Goal: Task Accomplishment & Management: Manage account settings

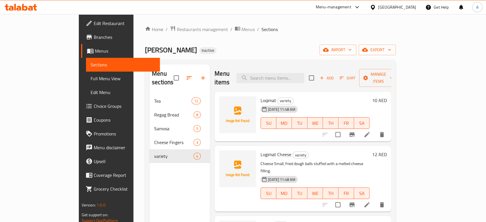
click at [94, 25] on span "Edit Restaurant" at bounding box center [125, 23] width 62 height 7
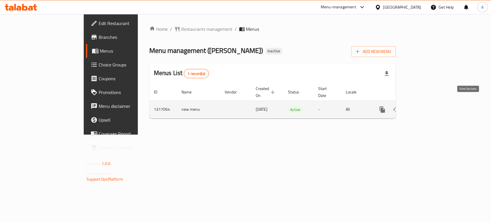
click at [427, 106] on icon "enhanced table" at bounding box center [423, 109] width 7 height 7
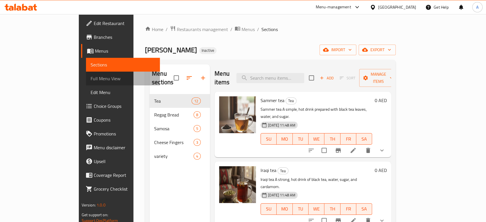
click at [91, 79] on span "Full Menu View" at bounding box center [123, 78] width 65 height 7
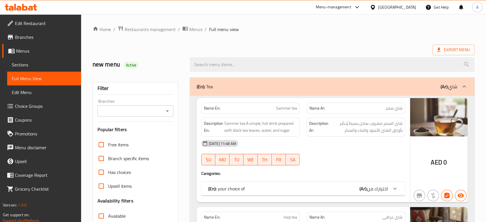
scroll to position [64, 0]
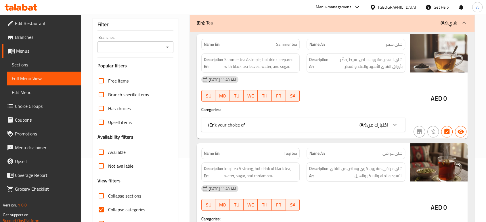
click at [135, 206] on span "Collapse categories" at bounding box center [126, 209] width 37 height 7
click at [108, 205] on input "Collapse categories" at bounding box center [101, 210] width 14 height 14
checkbox input "false"
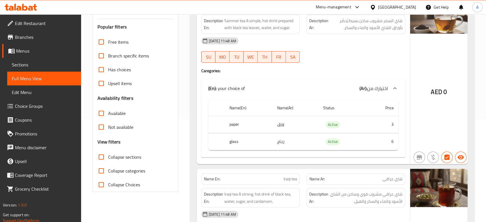
scroll to position [160, 0]
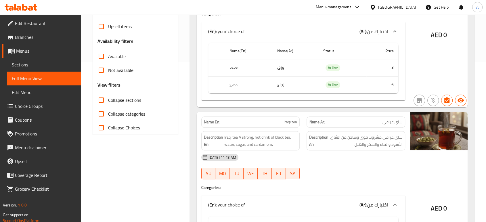
click at [302, 161] on div "13-10-2025 11:48 AM" at bounding box center [303, 157] width 211 height 14
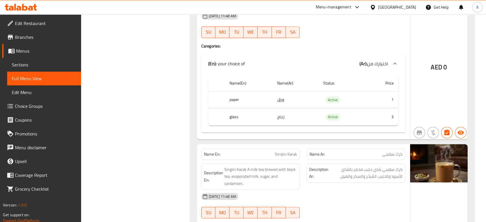
scroll to position [703, 0]
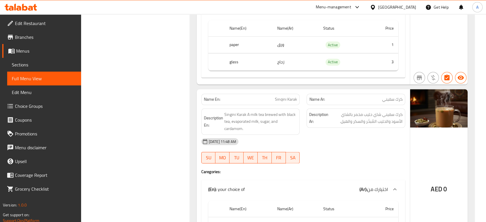
click at [360, 138] on div "13-10-2025 11:48 AM" at bounding box center [303, 142] width 211 height 14
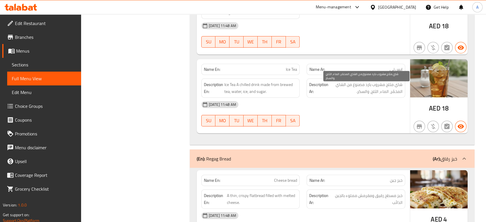
scroll to position [1534, 0]
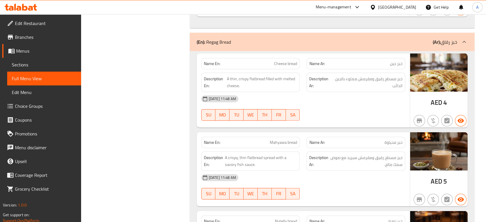
click at [279, 144] on span "Mahyawa bread" at bounding box center [283, 143] width 27 height 6
copy span "Mahyawa bread"
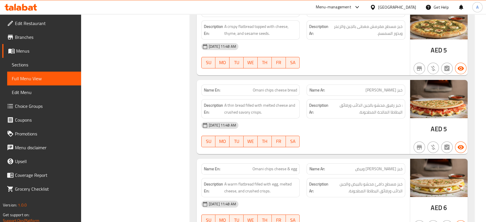
scroll to position [2046, 0]
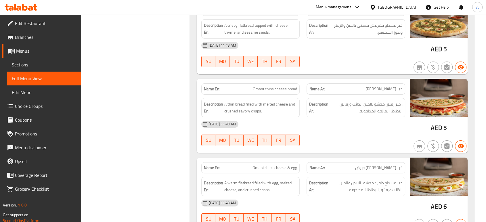
click at [268, 166] on span "Omani chips cheese & egg" at bounding box center [275, 168] width 45 height 6
copy span "Omani chips cheese & egg"
click at [279, 167] on span "Omani chips cheese & egg" at bounding box center [275, 168] width 45 height 6
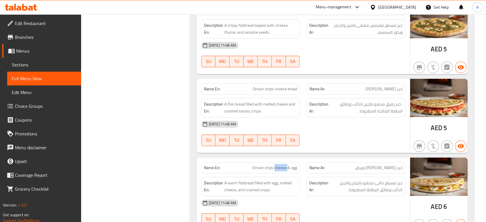
click at [279, 167] on span "Omani chips cheese & egg" at bounding box center [275, 168] width 45 height 6
click at [393, 117] on div "13-10-2025 11:48 AM" at bounding box center [303, 124] width 211 height 14
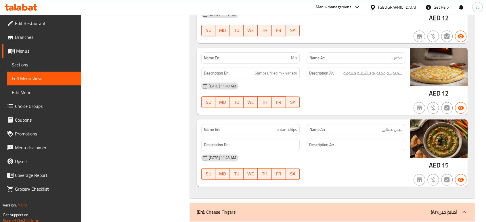
scroll to position [2557, 0]
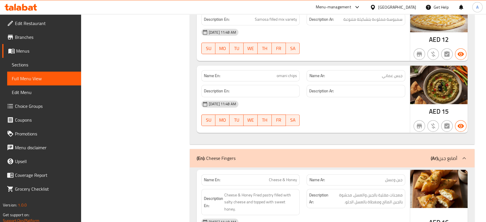
click at [291, 73] on span "omani chips" at bounding box center [287, 76] width 20 height 6
copy span "omani chips"
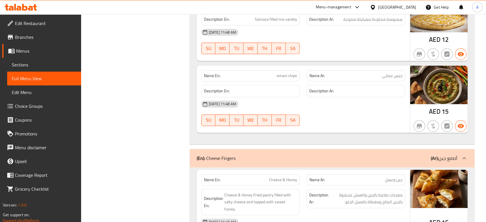
click at [398, 76] on span "جبس عماني" at bounding box center [392, 76] width 21 height 6
copy span "جبس عماني"
click at [391, 108] on div "13-10-2025 11:48 AM" at bounding box center [303, 104] width 211 height 14
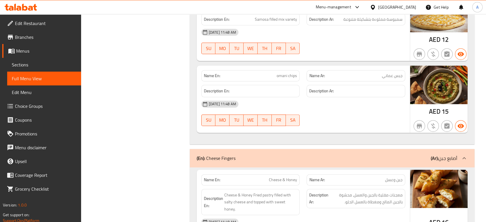
click at [291, 74] on span "omani chips" at bounding box center [287, 76] width 20 height 6
copy span "omani chips"
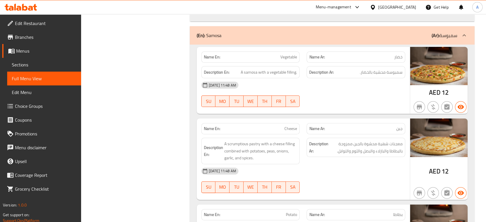
scroll to position [2237, 0]
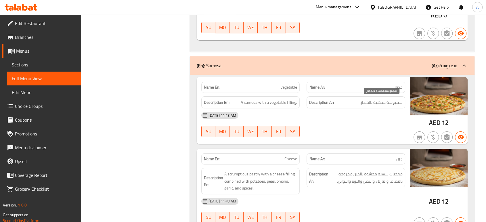
click at [395, 101] on span "سمبوسة محشية بالخضار." at bounding box center [381, 102] width 43 height 7
copy span "سمبوسة"
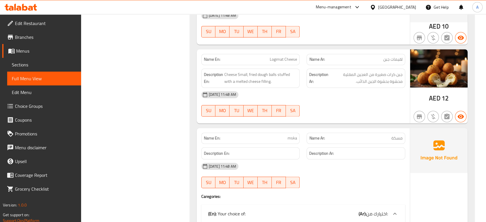
scroll to position [3036, 0]
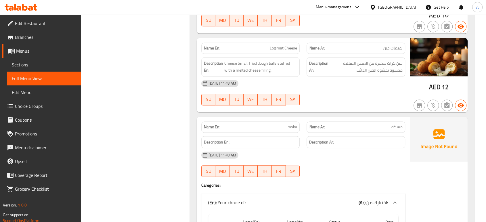
click at [399, 124] on span "مسكة" at bounding box center [397, 127] width 11 height 6
copy span "مسكة"
click at [394, 124] on span "مسكة" at bounding box center [397, 127] width 11 height 6
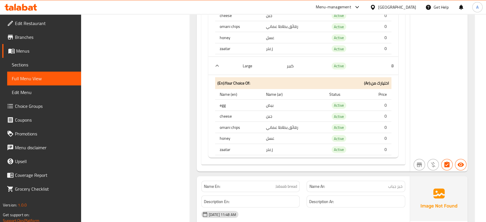
scroll to position [3449, 0]
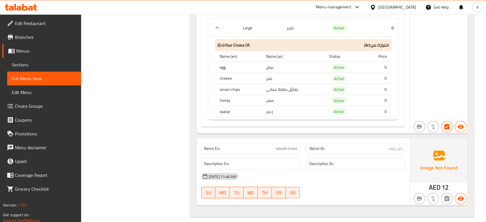
click at [344, 172] on div "13-10-2025 11:48 AM" at bounding box center [303, 177] width 211 height 14
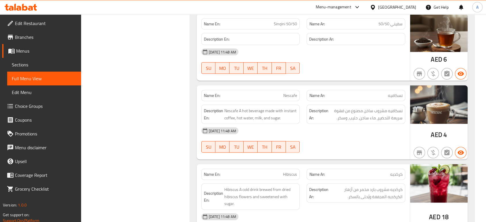
scroll to position [1276, 0]
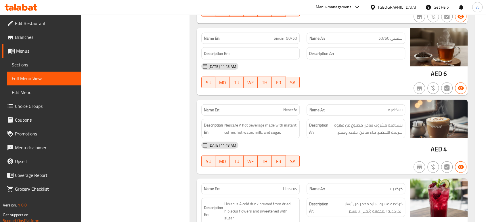
click at [324, 70] on div "13-10-2025 11:48 AM" at bounding box center [303, 67] width 211 height 14
click at [291, 74] on div "SU MO TU WE TH FR SA" at bounding box center [251, 82] width 106 height 18
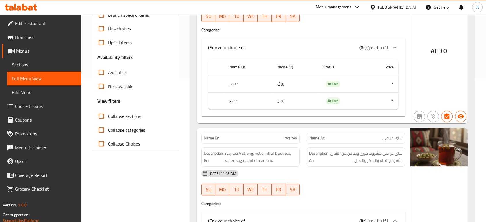
scroll to position [175, 0]
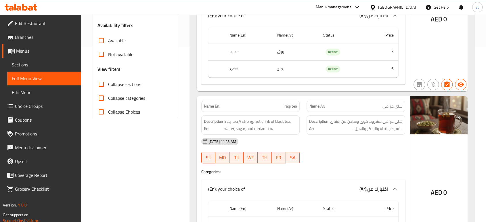
click at [314, 151] on div "13-10-2025 11:48 AM SU MO TU WE TH FR SA" at bounding box center [303, 151] width 211 height 32
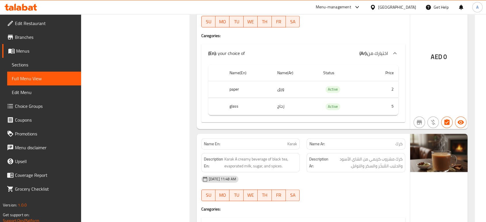
scroll to position [527, 0]
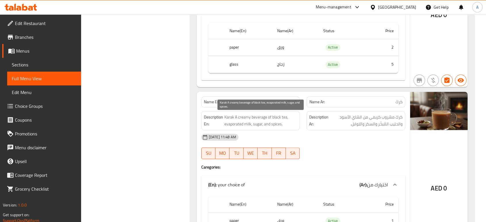
click at [234, 127] on span "Karak A creamy beverage of black tea, evaporated milk, sugar, and spices." at bounding box center [260, 121] width 73 height 14
copy span "evaporated"
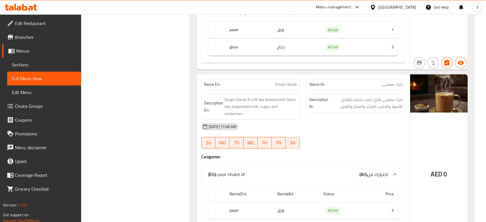
scroll to position [719, 0]
click at [322, 114] on div "Description Ar: كرك سقيني شاي حليب مخمر بالشاي الأسود والحليب المُبخّر والسكر و…" at bounding box center [356, 105] width 106 height 33
click at [274, 111] on span "Singini Karak A milk tea brewed with black tea, evaporated milk, sugar, and car…" at bounding box center [260, 105] width 73 height 21
click at [339, 125] on div "13-10-2025 11:48 AM" at bounding box center [303, 126] width 211 height 14
click at [361, 121] on div "13-10-2025 11:48 AM" at bounding box center [303, 126] width 211 height 14
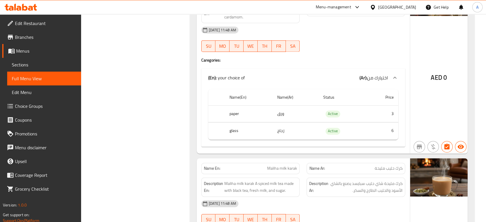
scroll to position [911, 0]
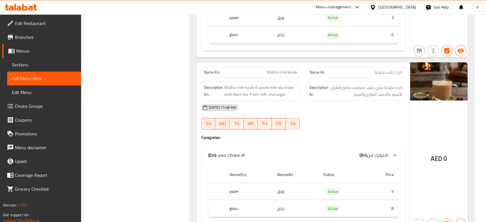
click at [308, 110] on div "13-10-2025 11:48 AM" at bounding box center [303, 108] width 211 height 14
click at [289, 72] on span "Maliha milk karak" at bounding box center [282, 72] width 30 height 6
copy span "Maliha milk karak"
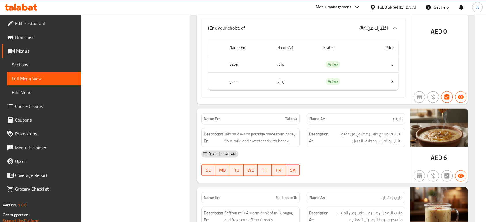
scroll to position [1070, 0]
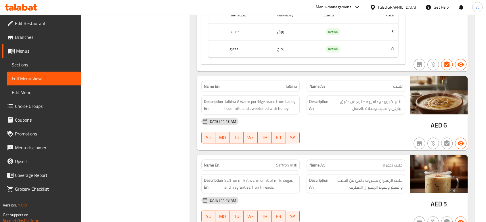
click at [321, 122] on div "13-10-2025 11:48 AM" at bounding box center [303, 121] width 211 height 14
click at [293, 100] on span "Talbina A warm porridge made from barley flour, milk, and sweetened with honey." at bounding box center [260, 105] width 73 height 14
copy span "barley"
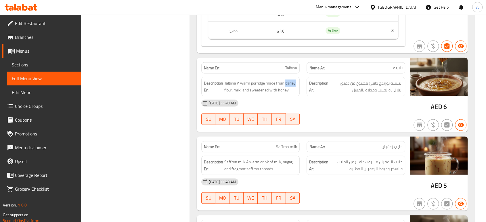
scroll to position [1135, 0]
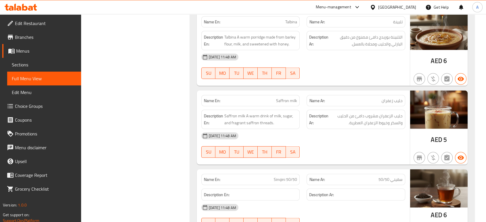
click at [287, 132] on div "13-10-2025 11:48 AM" at bounding box center [303, 136] width 211 height 14
click at [371, 130] on div "13-10-2025 11:48 AM" at bounding box center [303, 136] width 211 height 14
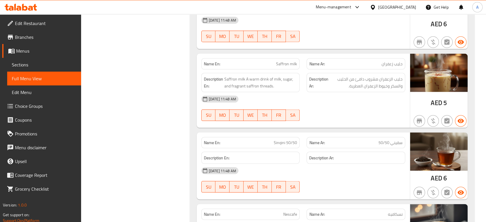
scroll to position [1198, 0]
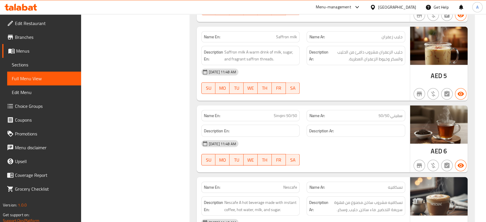
click at [344, 145] on div "13-10-2025 11:48 AM" at bounding box center [303, 144] width 211 height 14
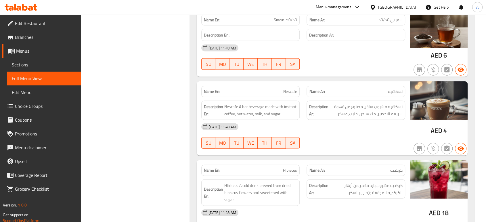
scroll to position [1358, 0]
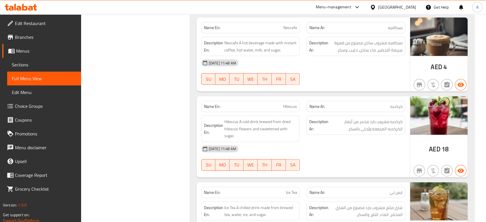
click at [306, 150] on div "13-10-2025 11:48 AM" at bounding box center [303, 149] width 211 height 14
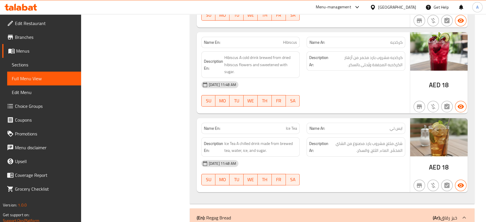
click at [315, 161] on div "13-10-2025 11:48 AM" at bounding box center [303, 164] width 211 height 14
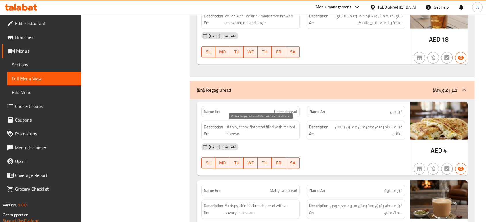
click at [289, 131] on span "A thin, crispy flatbread filled with melted cheese." at bounding box center [262, 130] width 70 height 14
click at [318, 145] on div "13-10-2025 11:48 AM" at bounding box center [303, 147] width 211 height 14
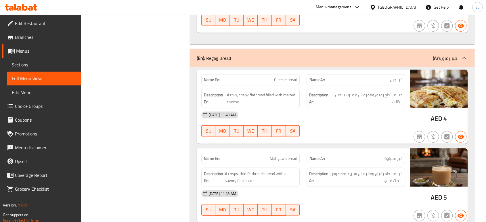
scroll to position [1646, 0]
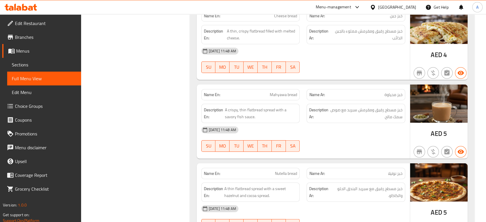
click at [306, 114] on div "Description Ar: خبز مسطح رقيق ومقرمش سبريد مع صوص سمك مالح." at bounding box center [356, 113] width 106 height 26
click at [313, 140] on div "13-10-2025 11:48 AM SU MO TU WE TH FR SA" at bounding box center [303, 139] width 211 height 32
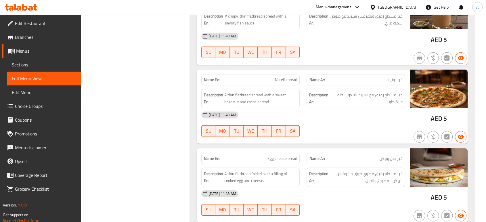
scroll to position [1742, 0]
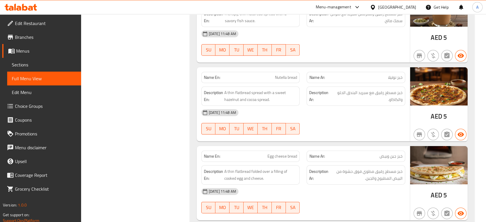
click at [292, 126] on span "SA" at bounding box center [292, 129] width 9 height 8
type button "6"
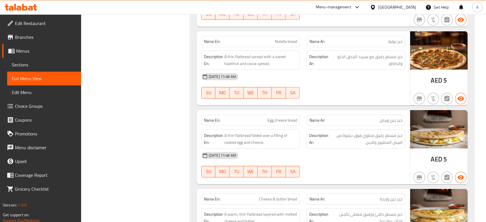
scroll to position [1806, 0]
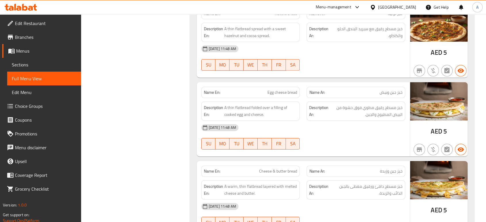
click at [303, 134] on div "13-10-2025 11:48 AM SU MO TU WE TH FR SA" at bounding box center [303, 137] width 211 height 32
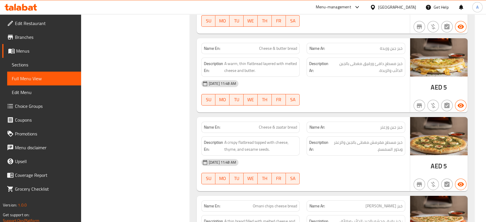
scroll to position [1933, 0]
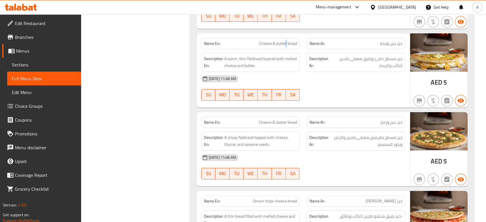
click at [286, 41] on span "Cheese & butter bread" at bounding box center [278, 44] width 38 height 6
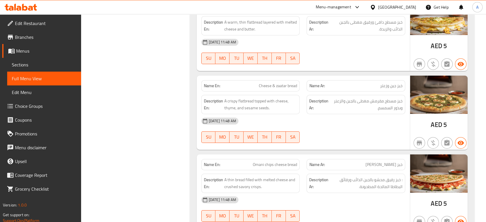
scroll to position [1998, 0]
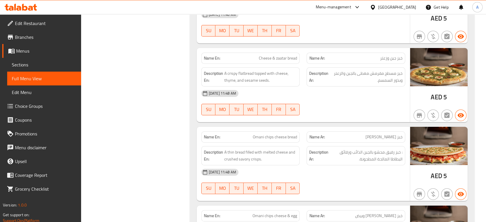
click at [325, 100] on div "13-10-2025 11:48 AM SU MO TU WE TH FR SA" at bounding box center [303, 103] width 211 height 32
click at [356, 87] on div "13-10-2025 11:48 AM" at bounding box center [303, 94] width 211 height 14
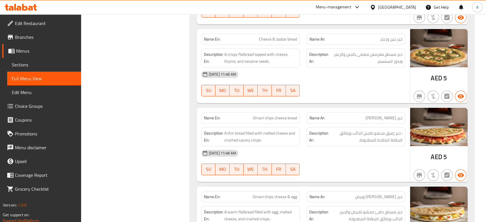
scroll to position [2093, 0]
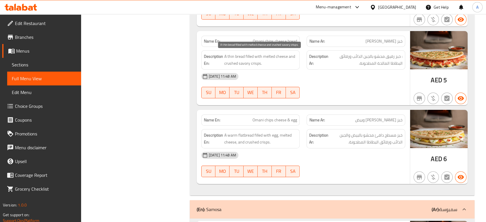
click at [258, 63] on span "A thin bread filled with melted cheese and crushed savory crisps." at bounding box center [260, 60] width 73 height 14
drag, startPoint x: 262, startPoint y: 64, endPoint x: 224, endPoint y: 65, distance: 38.3
click at [224, 65] on span "A thin bread filled with melted cheese and crushed savory crisps." at bounding box center [260, 60] width 73 height 14
click at [308, 111] on div "Name Ar: خبز جبن جبس عماني وبيض" at bounding box center [356, 120] width 106 height 18
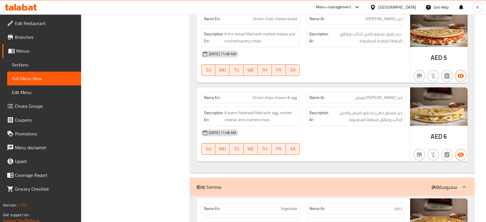
scroll to position [2125, 0]
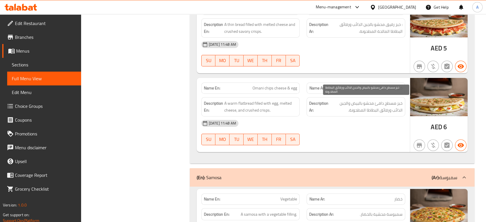
click at [400, 108] on span "خبز مسطح دافئ محشو بالبيض والجبن الذائب ورقائق البطاطا المطحونة." at bounding box center [366, 107] width 73 height 14
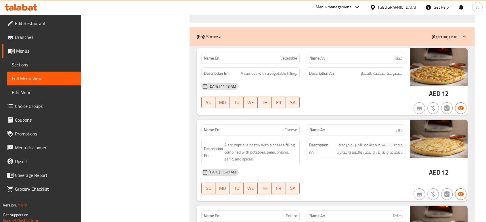
scroll to position [2285, 0]
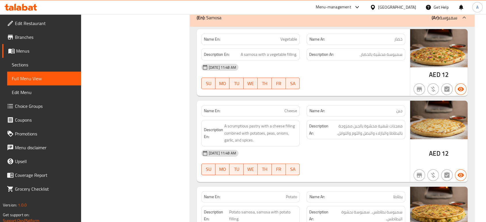
click at [320, 149] on div "13-10-2025 11:48 AM" at bounding box center [303, 153] width 211 height 14
click at [307, 127] on div "Description Ar: معجنات شهية محشوة بالجبن ممزوجة بالبطاطا والبازلاء والبصل والثو…" at bounding box center [356, 129] width 99 height 19
click at [291, 40] on span "Vegetable" at bounding box center [288, 39] width 17 height 6
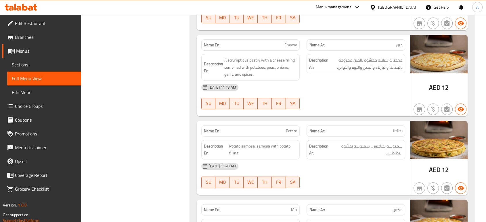
scroll to position [2317, 0]
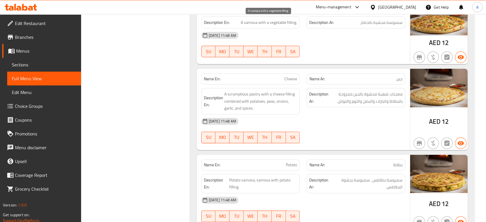
click at [249, 22] on span "A samosa with a vegetable filling." at bounding box center [269, 22] width 56 height 7
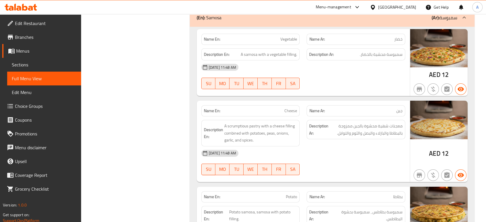
click at [292, 40] on span "Vegetable" at bounding box center [288, 39] width 17 height 6
click at [250, 54] on span "A samosa with a vegetable filling." at bounding box center [269, 54] width 56 height 7
click at [253, 55] on span "A samosa with a vegetable filling." at bounding box center [269, 54] width 56 height 7
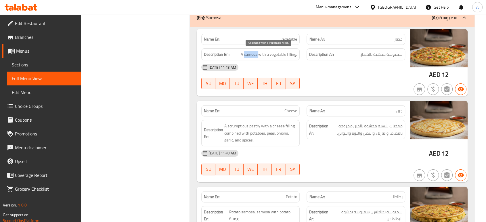
click at [253, 55] on span "A samosa with a vegetable filling." at bounding box center [269, 54] width 56 height 7
click at [397, 52] on span "سمبوسة محشية بالخضار." at bounding box center [381, 54] width 43 height 7
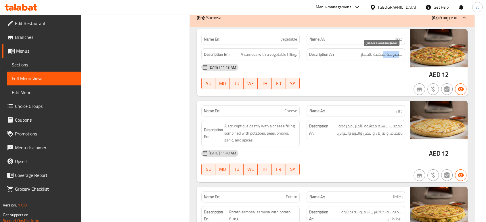
click at [397, 52] on span "سمبوسة محشية بالخضار." at bounding box center [381, 54] width 43 height 7
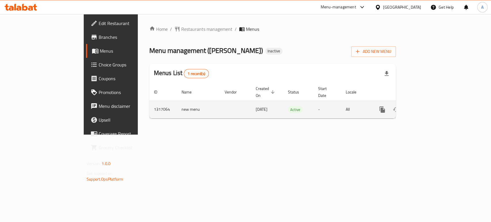
click at [431, 103] on div "enhanced table" at bounding box center [402, 110] width 55 height 14
click at [427, 106] on icon "enhanced table" at bounding box center [423, 109] width 7 height 7
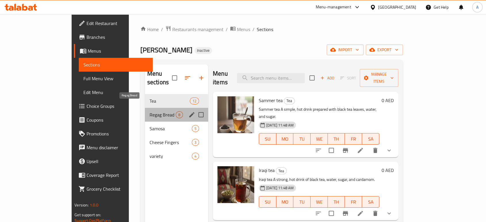
click at [150, 111] on span "Regag Bread" at bounding box center [163, 114] width 26 height 7
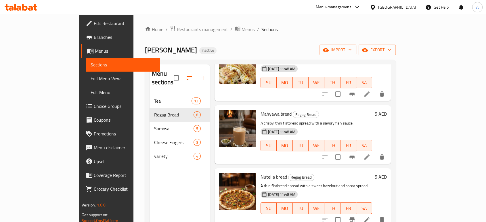
scroll to position [96, 0]
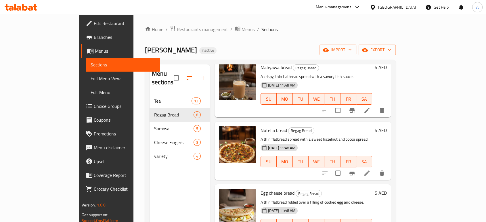
click at [375, 105] on li at bounding box center [367, 110] width 16 height 10
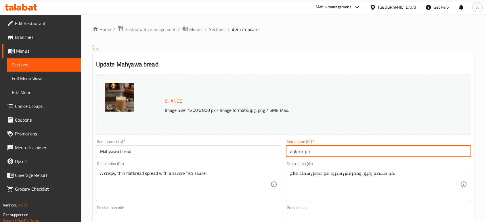
drag, startPoint x: 315, startPoint y: 150, endPoint x: 280, endPoint y: 148, distance: 35.5
click at [280, 148] on div "Change Image Size: 1200 x 800 px / Image formats: jpg, png / 5MB Max. Item name…" at bounding box center [284, 200] width 380 height 256
paste input "الماهياوا"
type input "خبز الماهياوا"
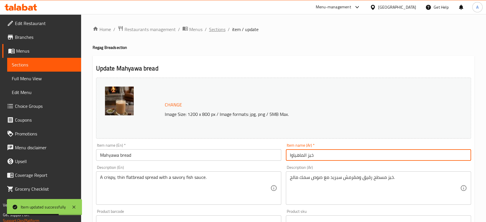
click at [222, 31] on span "Sections" at bounding box center [217, 29] width 16 height 7
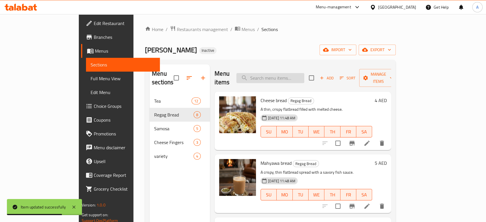
click at [287, 73] on input "search" at bounding box center [270, 78] width 68 height 10
paste input "Omani chips cheese & egg"
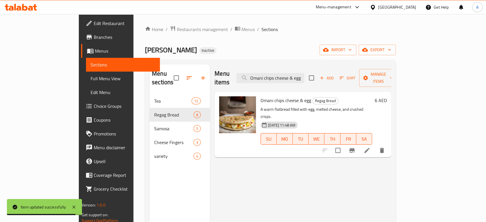
type input "Omani chips cheese & egg"
click at [371, 147] on icon at bounding box center [367, 150] width 7 height 7
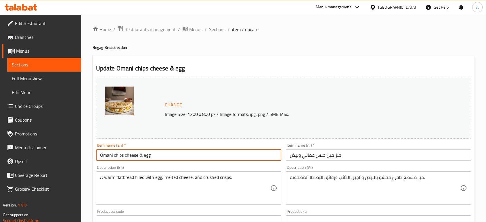
click at [214, 156] on input "Omani chips cheese & egg" at bounding box center [188, 155] width 185 height 12
type input "Omani chips cheese & egg bread"
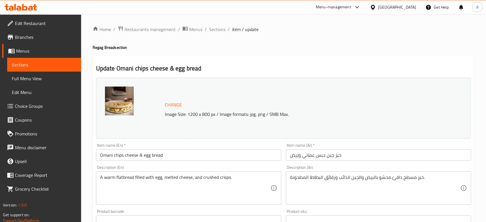
click at [430, 52] on div "Home / Restaurants management / Menus / Sections / item / update Regag Bread se…" at bounding box center [284, 215] width 382 height 378
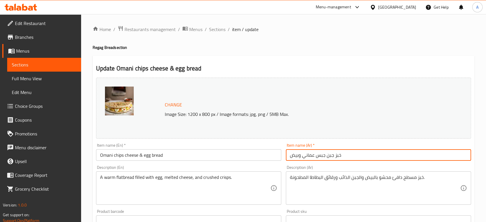
click at [320, 155] on input "خبز [PERSON_NAME] وبيض" at bounding box center [378, 155] width 185 height 12
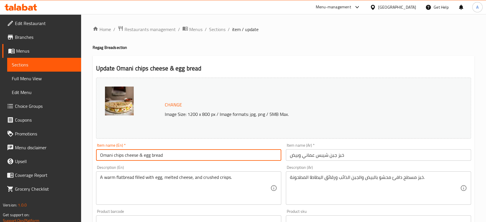
drag, startPoint x: 123, startPoint y: 156, endPoint x: 95, endPoint y: 157, distance: 28.5
click at [95, 157] on div "Item name (En)   * Omani chips cheese & egg bread Item name (En) *" at bounding box center [189, 152] width 190 height 22
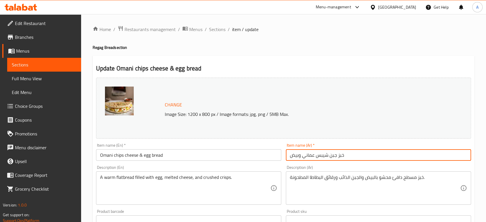
click at [327, 155] on input "خبز جبن شيبس عماني وبيض" at bounding box center [378, 155] width 185 height 12
type input "خبز جبن بطاطس عماني وبيض"
click at [370, 154] on input "خبز جبن بطاطس عماني وبيض" at bounding box center [378, 155] width 185 height 12
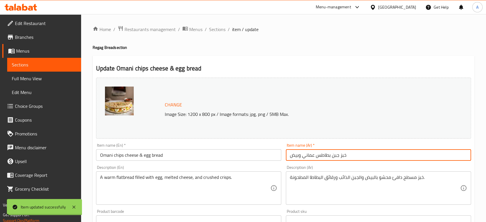
click at [211, 34] on div "Home / Restaurants management / Menus / Sections / item / update Regag Bread se…" at bounding box center [284, 215] width 382 height 378
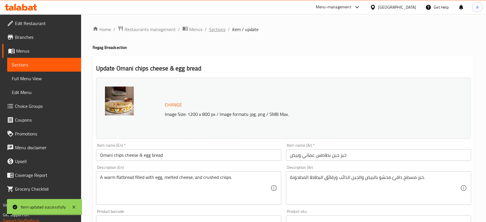
click at [212, 32] on span "Sections" at bounding box center [217, 29] width 16 height 7
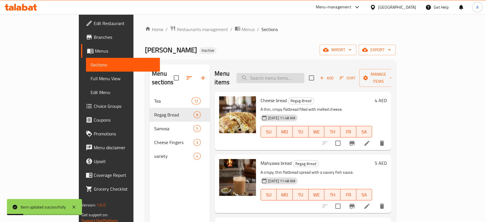
click at [282, 73] on input "search" at bounding box center [270, 78] width 68 height 10
paste input "omani chips"
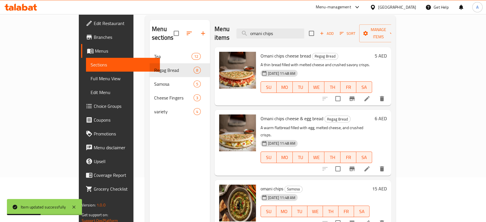
scroll to position [81, 0]
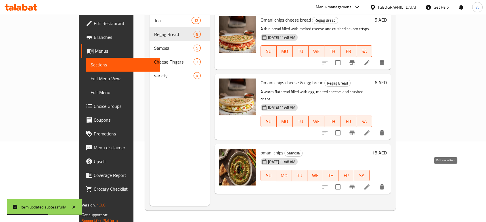
type input "omani chips"
click at [370, 184] on icon at bounding box center [366, 186] width 5 height 5
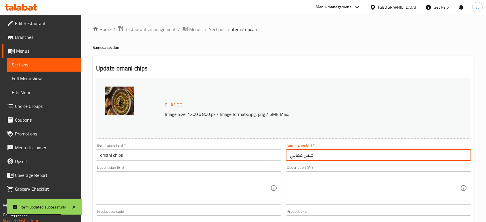
drag, startPoint x: 315, startPoint y: 157, endPoint x: 283, endPoint y: 160, distance: 32.0
click at [282, 161] on div "Change Image Size: 1200 x 800 px / Image formats: jpg, png / 5MB Max. Item name…" at bounding box center [284, 203] width 380 height 256
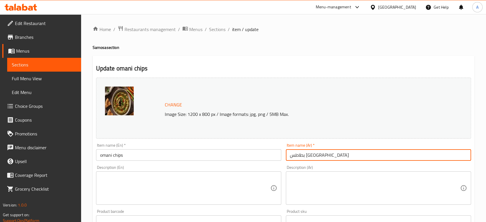
type input "بطاطس عمان"
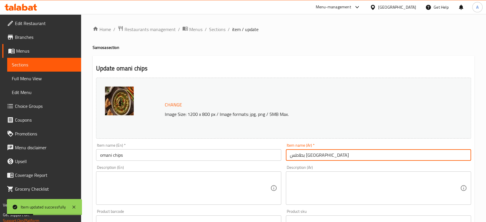
click at [104, 50] on h4 "Samosa section" at bounding box center [284, 48] width 382 height 6
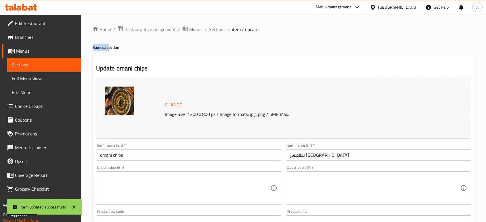
click at [104, 50] on h4 "Samosa section" at bounding box center [284, 48] width 382 height 6
copy h4 "Samosa"
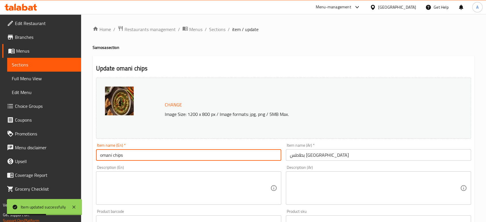
click at [102, 156] on input "omani chips" at bounding box center [188, 155] width 185 height 12
click at [99, 156] on input "omani chips" at bounding box center [188, 155] width 185 height 12
paste input "Samosa"
type input "Samosa omani chips"
click at [318, 156] on input "بطاطس عمان" at bounding box center [378, 155] width 185 height 12
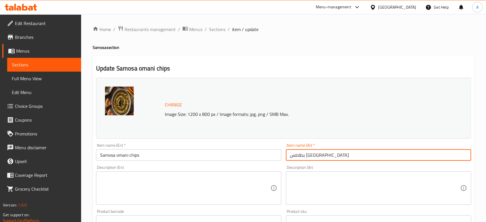
paste input "سمبوسة"
type input "بطاطس عمان سمبوسة"
click at [215, 30] on span "Sections" at bounding box center [217, 29] width 16 height 7
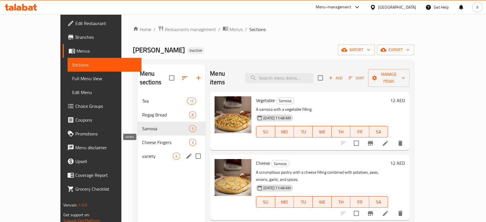
click at [142, 153] on span "variety" at bounding box center [157, 156] width 31 height 7
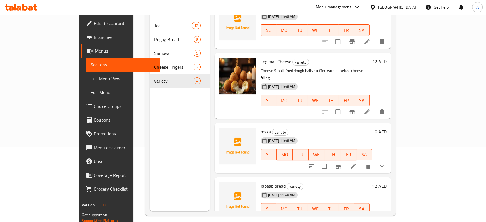
scroll to position [81, 0]
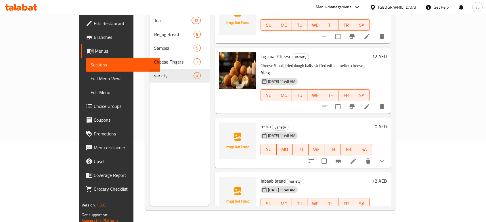
click at [389, 154] on button "show more" at bounding box center [382, 161] width 14 height 14
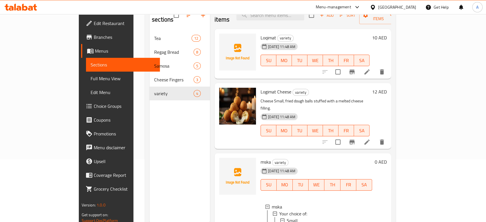
scroll to position [48, 0]
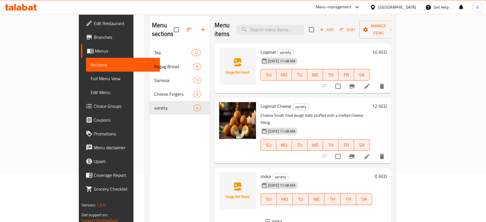
click at [375, 82] on li at bounding box center [367, 86] width 16 height 10
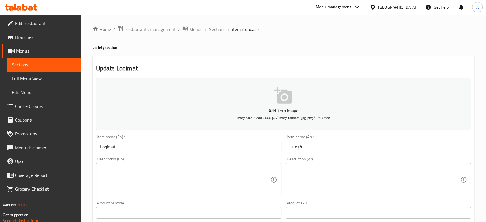
click at [297, 146] on input "لقيمات" at bounding box center [378, 147] width 185 height 12
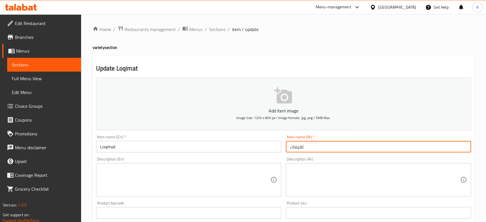
click at [297, 146] on input "لقيمات" at bounding box center [378, 147] width 185 height 12
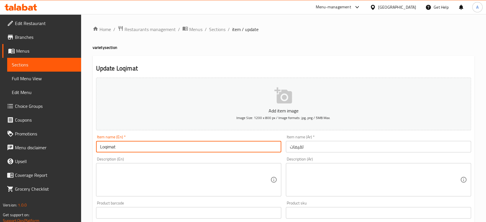
drag, startPoint x: 151, startPoint y: 146, endPoint x: 68, endPoint y: 149, distance: 83.5
click at [69, 149] on div "Edit Restaurant Branches Menus Sections Full Menu View Edit Menu Choice Groups …" at bounding box center [243, 210] width 486 height 392
paste input "uqa"
type input "Luqaimat"
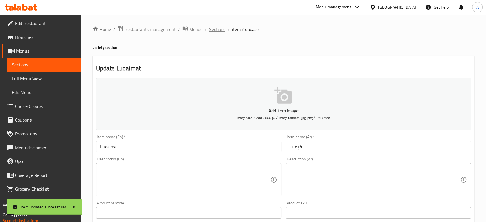
click at [218, 27] on span "Sections" at bounding box center [217, 29] width 16 height 7
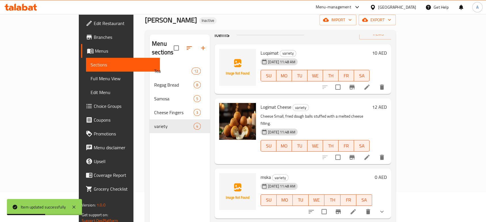
scroll to position [64, 0]
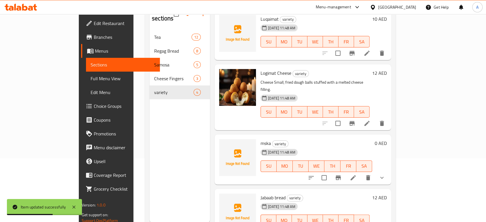
click at [375, 118] on li at bounding box center [367, 123] width 16 height 10
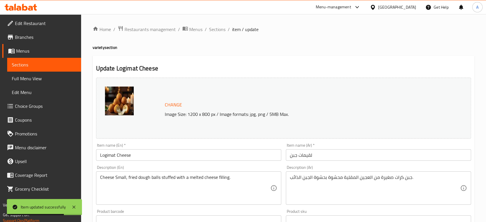
click at [107, 155] on input "Logimat Cheese" at bounding box center [188, 155] width 185 height 12
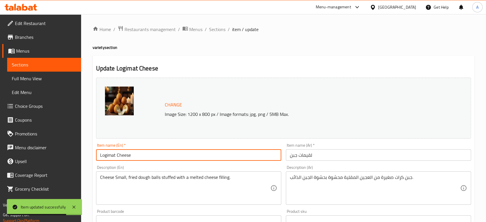
click at [107, 155] on input "Logimat Cheese" at bounding box center [188, 155] width 185 height 12
paste input "uqaimat"
type input "Luqaimat Cheese"
click at [216, 28] on span "Sections" at bounding box center [217, 29] width 16 height 7
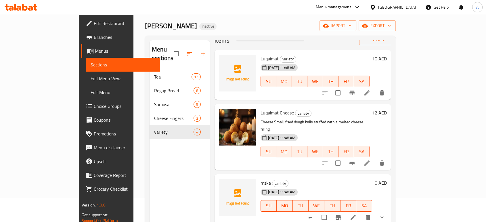
scroll to position [81, 0]
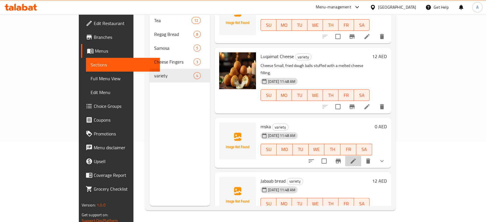
click at [361, 156] on li at bounding box center [353, 161] width 16 height 10
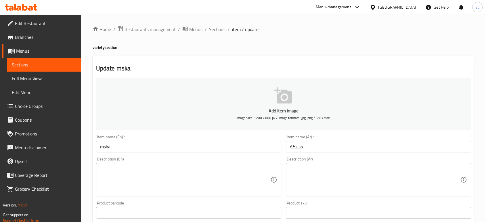
click at [108, 148] on input "mska" at bounding box center [188, 147] width 185 height 12
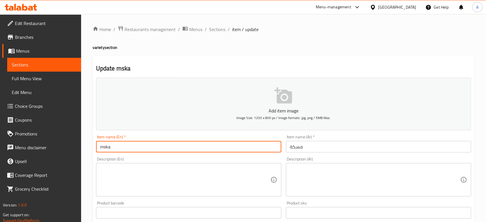
click at [108, 148] on input "mska" at bounding box center [188, 147] width 185 height 12
paste input "a"
type input "maska"
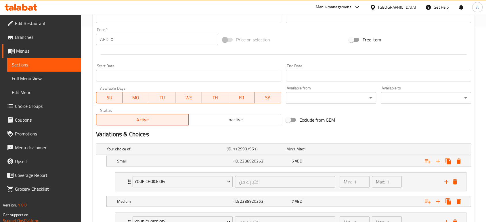
scroll to position [284, 0]
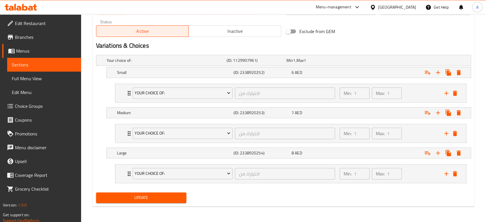
click at [43, 103] on span "Choice Groups" at bounding box center [46, 106] width 62 height 7
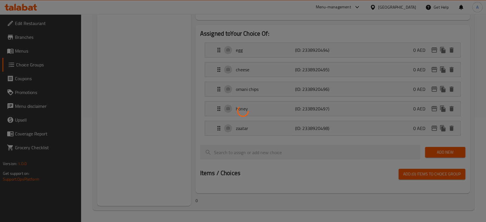
scroll to position [81, 0]
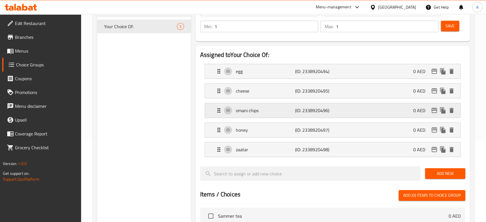
click at [276, 108] on p "omani chips" at bounding box center [265, 110] width 59 height 7
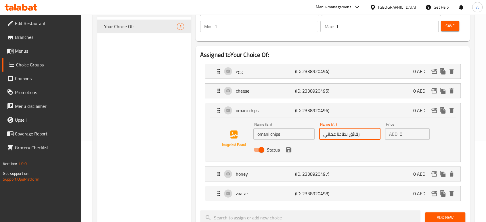
drag, startPoint x: 360, startPoint y: 133, endPoint x: 335, endPoint y: 135, distance: 25.7
click at [316, 136] on div "Name (En) omani chips Name (En) Name (Ar) رقائق بطاطا عماني Name (Ar) Price AED…" at bounding box center [350, 139] width 198 height 38
type input "بطاطس عمان"
click at [289, 150] on icon "save" at bounding box center [288, 149] width 5 height 5
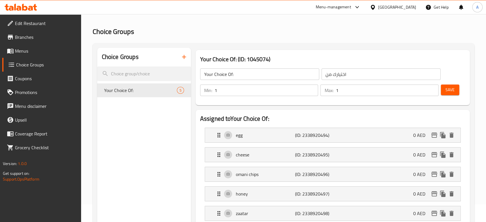
scroll to position [0, 0]
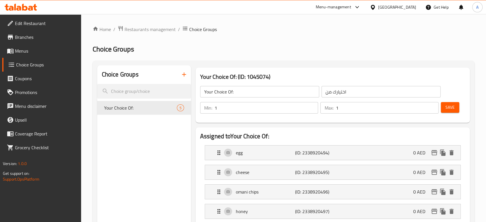
click at [445, 113] on div "Save" at bounding box center [451, 108] width 22 height 14
click at [448, 106] on span "Save" at bounding box center [450, 107] width 9 height 7
click at [55, 54] on span "Menus" at bounding box center [46, 50] width 62 height 7
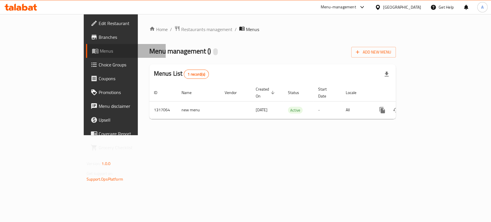
click at [100, 54] on span "Menus" at bounding box center [130, 50] width 61 height 7
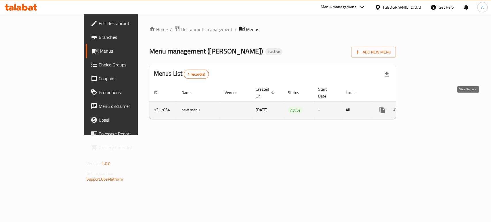
click at [427, 107] on icon "enhanced table" at bounding box center [423, 110] width 7 height 7
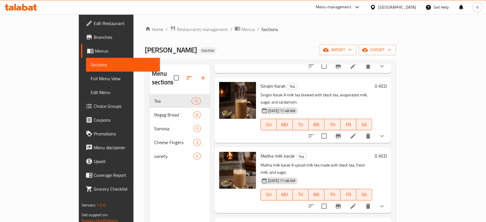
scroll to position [288, 0]
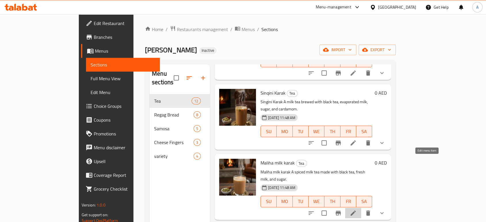
click at [357, 210] on icon at bounding box center [353, 213] width 7 height 7
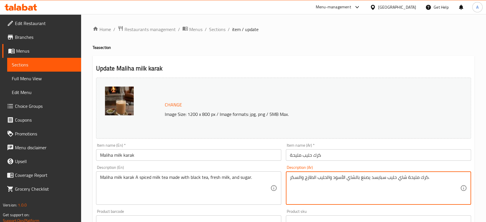
click at [392, 178] on textarea "كرك مليحة شاي حليب سبايسد يصنع بالشاي الأسود والحليب الطازج والسكر." at bounding box center [375, 188] width 170 height 27
click at [419, 177] on textarea "كرك مليحة شاي حليب سبايسد يصنع بالشاي الأسود والحليب الطازج والسكر." at bounding box center [375, 188] width 170 height 27
paste textarea "حليب"
click at [378, 176] on textarea "كرك حليب مليحة شاي حليب سبايسد يصنع بالشاي الأسود والحليب الطازج والسكر." at bounding box center [375, 188] width 170 height 27
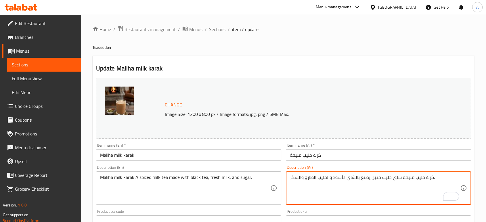
type textarea "كرك حليب مليحة شاي حليب متبل يصنع بالشاي الأسود والحليب الطازج والسكر."
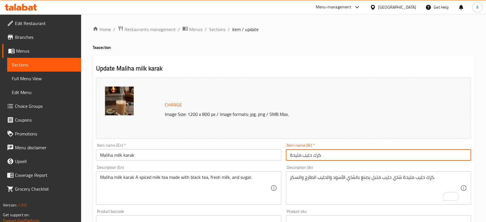
click at [330, 159] on input "كرك حليب مليحة" at bounding box center [378, 155] width 185 height 12
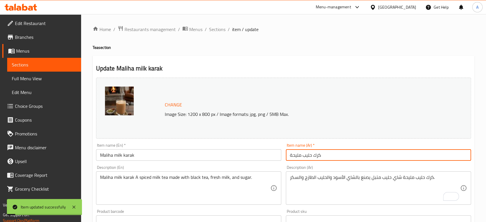
drag, startPoint x: 218, startPoint y: 30, endPoint x: 267, endPoint y: 43, distance: 50.9
click at [218, 30] on span "Sections" at bounding box center [217, 29] width 16 height 7
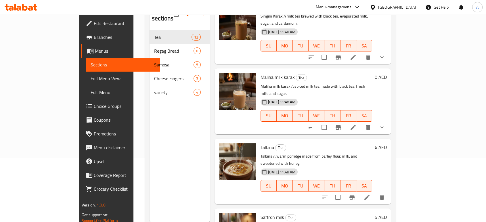
scroll to position [320, 0]
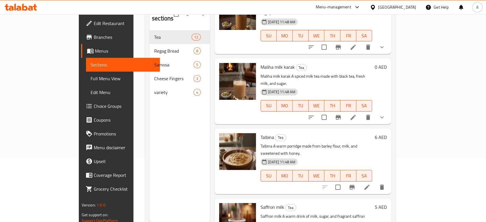
click at [375, 182] on li at bounding box center [367, 187] width 16 height 10
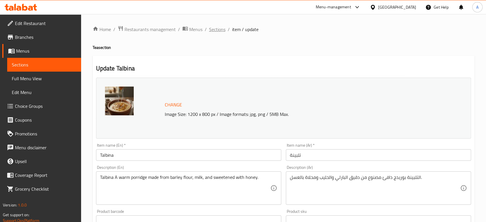
click at [211, 26] on span "Sections" at bounding box center [217, 29] width 16 height 7
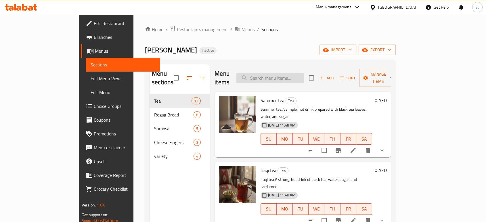
click at [292, 73] on input "search" at bounding box center [270, 78] width 68 height 10
paste input "Cheese & butter bread"
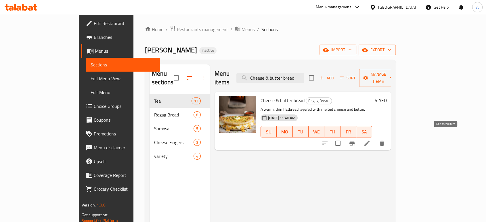
type input "Cheese & butter bread"
click at [371, 140] on icon at bounding box center [367, 143] width 7 height 7
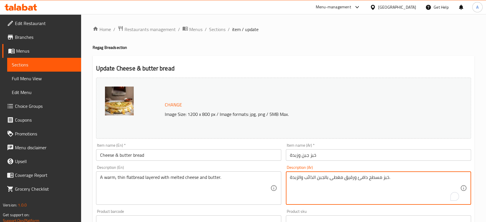
click at [337, 179] on textarea "خبز مسطح دافئ ورقيق مغطى بالجبن الذائب والزبدة." at bounding box center [375, 188] width 170 height 27
type textarea "خبز مسطح دافئ ورقيق طبقات بالجبن الذائب والزبدة."
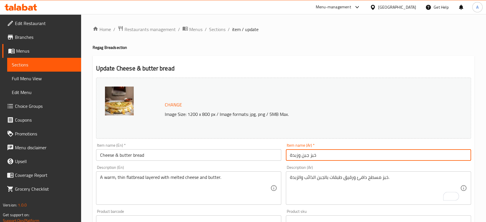
click at [344, 154] on input "خبز جبن وزبدة" at bounding box center [378, 155] width 185 height 12
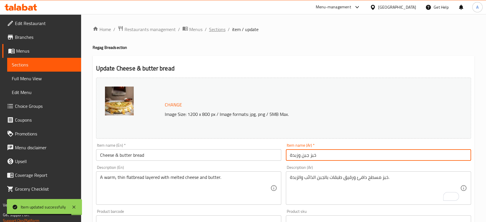
click at [217, 26] on span "Sections" at bounding box center [217, 29] width 16 height 7
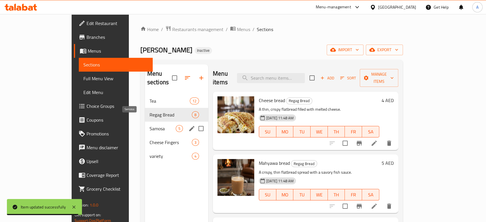
click at [150, 125] on span "Samosa" at bounding box center [163, 128] width 26 height 7
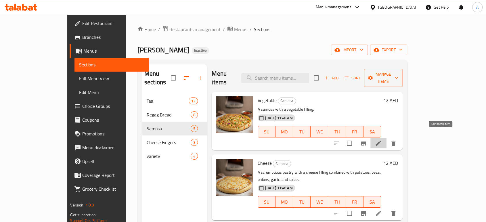
click at [381, 141] on icon at bounding box center [378, 143] width 5 height 5
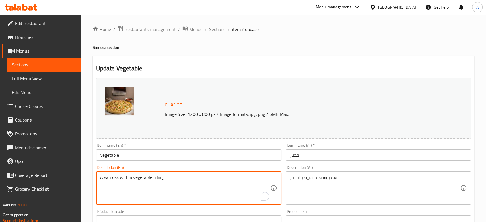
click at [182, 177] on textarea "A samosa with a vegetable filling." at bounding box center [185, 188] width 170 height 27
paste textarea "Potatoes, peas, onions, green chili, ginger, turmeric powder, coriander powder,…"
drag, startPoint x: 143, startPoint y: 184, endPoint x: 117, endPoint y: 184, distance: 26.2
click at [117, 184] on textarea "Potatoes, peas, onions, green chili, ginger, turmeric powder, coriander powder,…" at bounding box center [185, 188] width 170 height 27
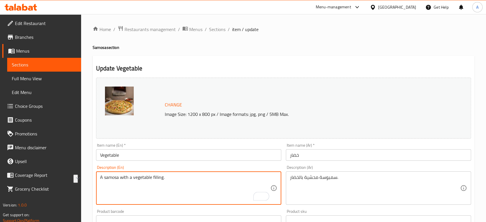
paste textarea "Potatoes, peas, onions, green chili, ginger, turmeric powder, coriander powder,…"
type textarea "Potatoes, peas, onions, green chili, ginger, turmeric powder, coriander powder,…"
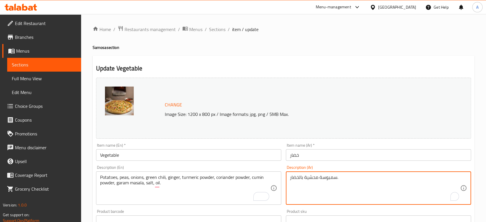
click at [311, 182] on textarea "سمبوسة محشية بالخضار." at bounding box center [375, 188] width 170 height 27
paste textarea "بطاطس، بازلاء، بصل، فلفل أخضر، زنجبيل، بودرة الكركم، بودرة الكزبرة، بودرة الكمو…"
type textarea "بطاطس، بازلاء، بصل، فلفل أخضر، زنجبيل، بودرة الكركم، بودرة الكزبرة، بودرة الكمو…"
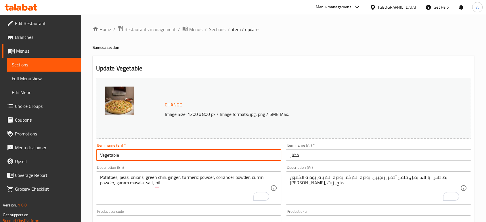
click at [129, 155] on input "Vegetable" at bounding box center [188, 155] width 185 height 12
paste input "samosa"
type input "Vegetable samosa"
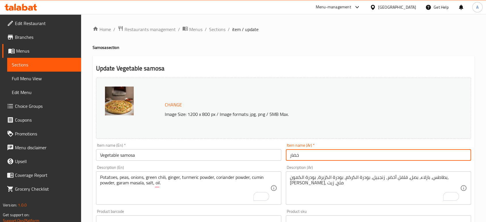
click at [346, 152] on input "خضار" at bounding box center [378, 155] width 185 height 12
paste input "سمبوسة"
type input "خضار سمبوسة"
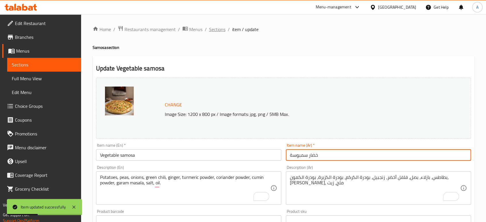
click at [220, 28] on span "Sections" at bounding box center [217, 29] width 16 height 7
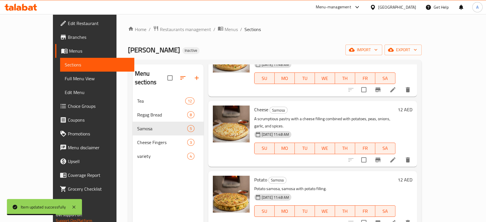
scroll to position [64, 0]
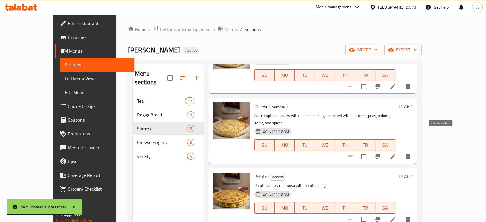
click at [396, 153] on icon at bounding box center [393, 156] width 7 height 7
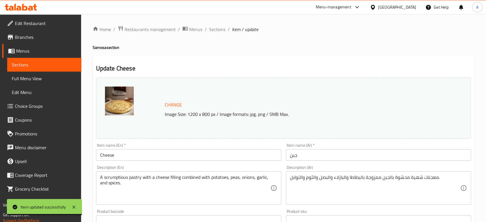
click at [147, 152] on input "Cheese" at bounding box center [188, 155] width 185 height 12
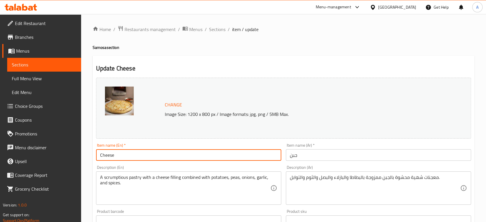
paste input "سمبوسة"
type input "Cheese"
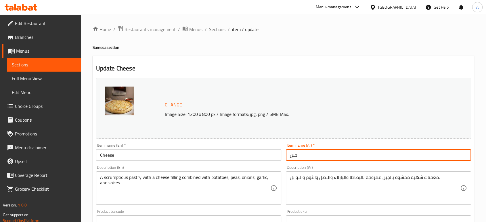
click at [316, 158] on input "جبن" at bounding box center [378, 155] width 185 height 12
paste input "سمبوسة"
type input "جبن سمبوسة"
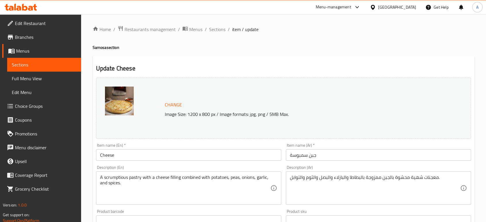
click at [102, 49] on h4 "Samosa section" at bounding box center [284, 48] width 382 height 6
copy h4 "Samosa"
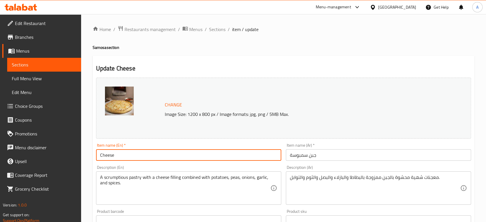
click at [135, 153] on input "Cheese" at bounding box center [188, 155] width 185 height 12
paste input "Samosa"
type input "Cheese Samosa"
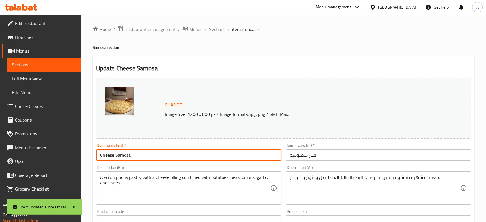
click at [213, 32] on span "Sections" at bounding box center [217, 29] width 16 height 7
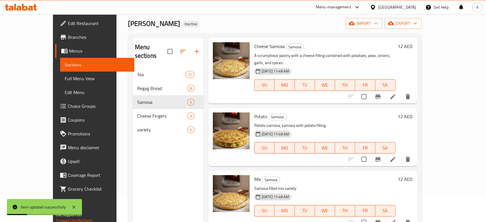
scroll to position [64, 0]
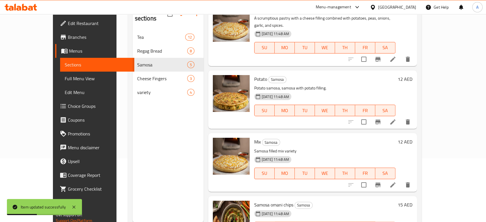
click at [401, 117] on li at bounding box center [393, 122] width 16 height 10
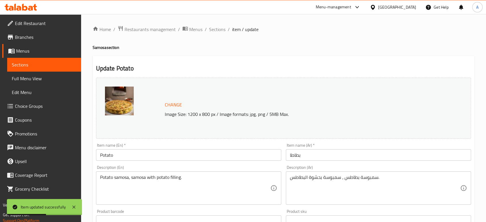
click at [307, 157] on input "بطاطا" at bounding box center [378, 155] width 185 height 12
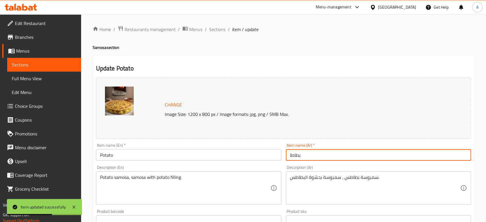
paste input "Samosa"
type input "بطاطا"
click at [127, 153] on input "Potato" at bounding box center [188, 155] width 185 height 12
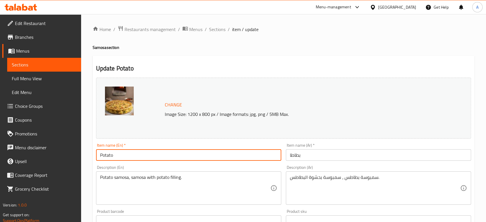
paste input "Samosa"
type input "Potato Samosa"
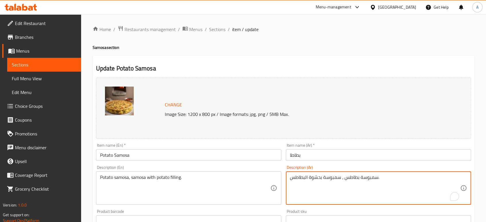
click at [336, 179] on textarea "سمبوسة بطاطس ، سمبوسة بحشوة البطاطس." at bounding box center [375, 188] width 170 height 27
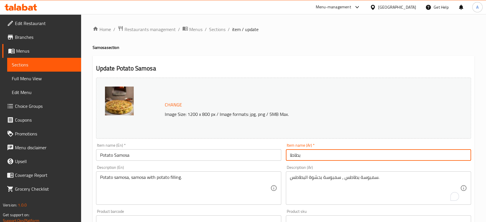
click at [323, 160] on input "بطاطا" at bounding box center [378, 155] width 185 height 12
paste input "سمبوسة"
type input "بطاطا سمبوسة"
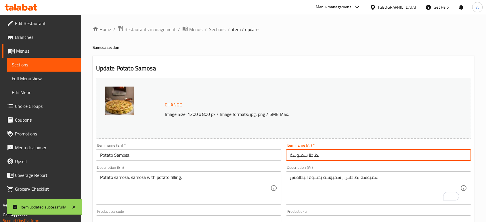
drag, startPoint x: 212, startPoint y: 32, endPoint x: 221, endPoint y: 43, distance: 14.4
click at [212, 32] on span "Sections" at bounding box center [217, 29] width 16 height 7
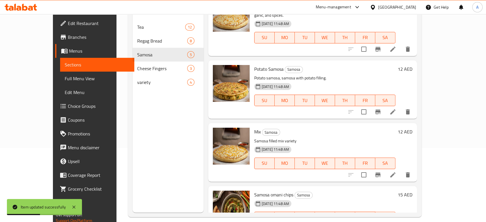
scroll to position [81, 0]
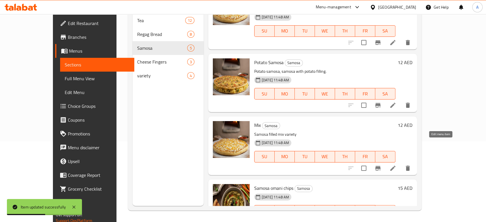
click at [396, 165] on icon at bounding box center [393, 168] width 7 height 7
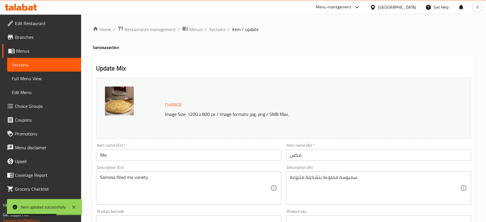
click at [311, 159] on input "مكس" at bounding box center [378, 155] width 185 height 12
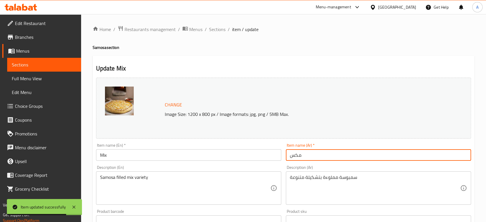
paste input "سمبوسة"
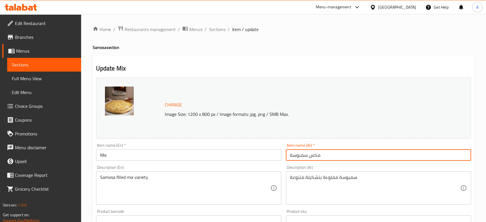
type input "مكس سمبوسة"
click at [100, 46] on h4 "Samosa section" at bounding box center [284, 48] width 382 height 6
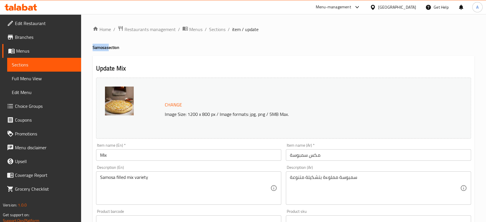
click at [100, 46] on h4 "Samosa section" at bounding box center [284, 48] width 382 height 6
copy h4 "Samosa"
click at [127, 162] on div "Item name (En)   * Mix Item name (En) *" at bounding box center [189, 152] width 190 height 22
click at [121, 154] on input "Mix" at bounding box center [188, 155] width 185 height 12
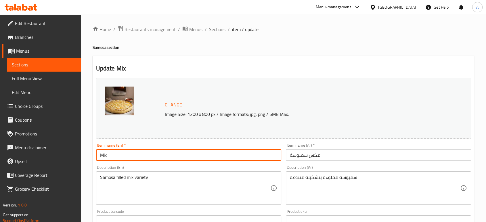
paste input "Samosa"
type input "Mix Samosa"
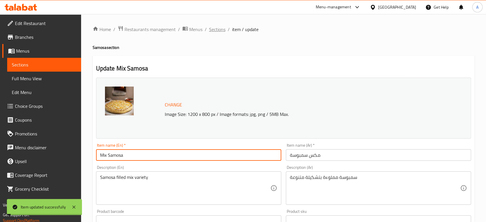
click at [216, 31] on span "Sections" at bounding box center [217, 29] width 16 height 7
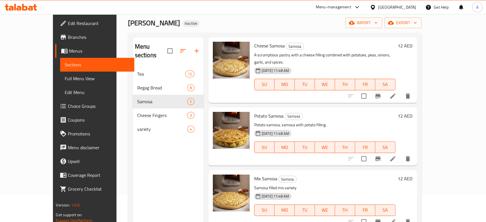
scroll to position [64, 0]
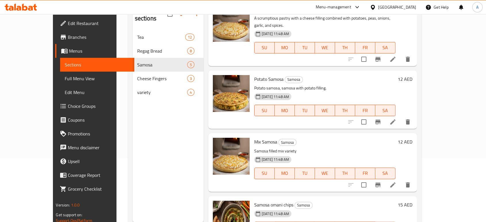
click at [401, 117] on li at bounding box center [393, 122] width 16 height 10
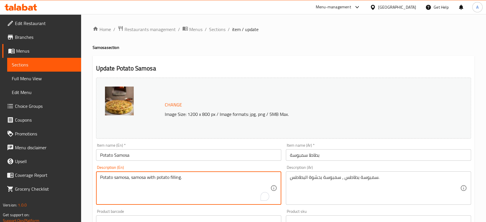
click at [160, 184] on textarea "Potato samosa, samosa with potato filling." at bounding box center [185, 188] width 170 height 27
paste textarea "Samosa pastry, potatoes, peas, onions, spices"
type textarea "Samosa pastry, potatoes, peas, onions, spices"
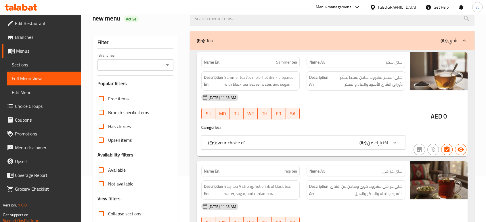
scroll to position [64, 0]
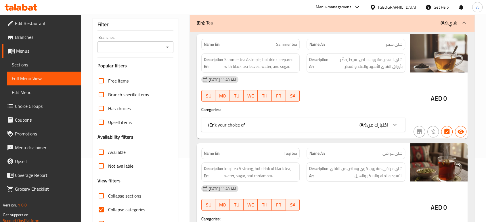
drag, startPoint x: 112, startPoint y: 206, endPoint x: 117, endPoint y: 205, distance: 5.4
click at [111, 206] on span "Collapse categories" at bounding box center [126, 209] width 37 height 7
click at [103, 210] on input "Collapse categories" at bounding box center [101, 210] width 14 height 14
checkbox input "false"
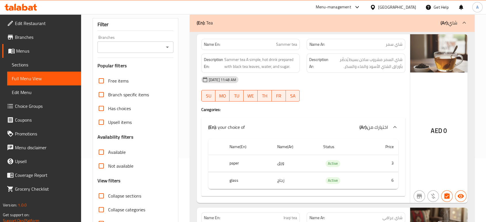
click at [319, 94] on div "[DATE] 11:48 AM SU MO TU WE TH FR SA" at bounding box center [303, 89] width 211 height 32
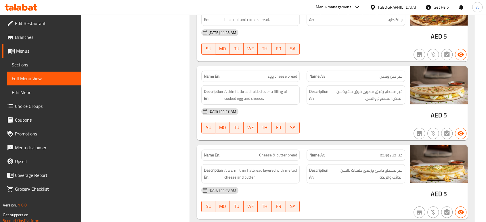
click at [366, 107] on div "[DATE] 11:48 AM" at bounding box center [303, 112] width 211 height 14
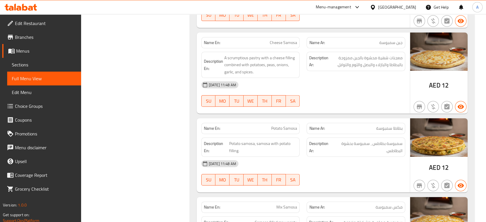
scroll to position [2429, 0]
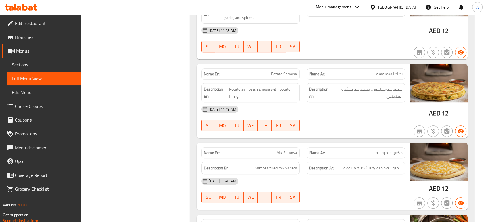
click at [337, 102] on div "[DATE] 11:48 AM" at bounding box center [303, 109] width 211 height 14
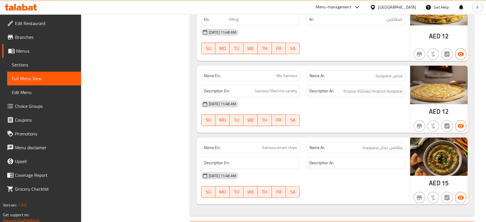
scroll to position [2525, 0]
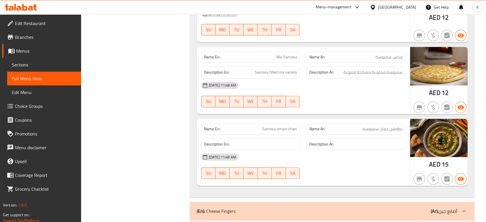
drag, startPoint x: 335, startPoint y: 76, endPoint x: 329, endPoint y: 74, distance: 5.7
click at [335, 79] on div "[DATE] 11:48 AM" at bounding box center [303, 86] width 211 height 14
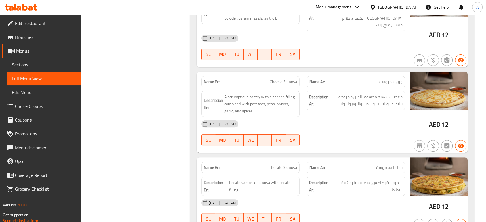
scroll to position [2301, 0]
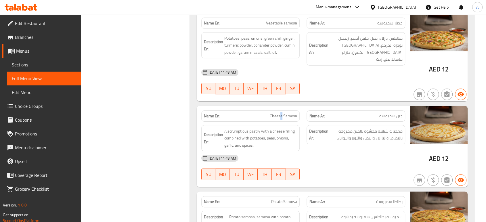
click at [281, 113] on span "Cheese Samosa" at bounding box center [283, 116] width 27 height 6
click at [274, 113] on span "Cheese Samosa" at bounding box center [283, 116] width 27 height 6
copy span "Cheese"
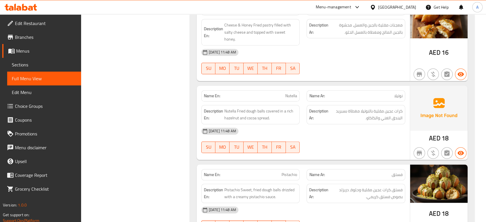
scroll to position [2749, 0]
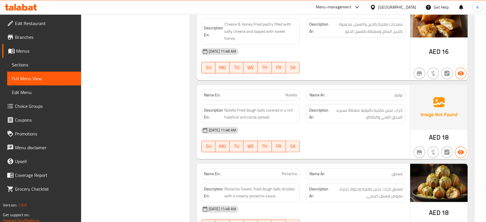
click at [359, 149] on div at bounding box center [356, 152] width 106 height 7
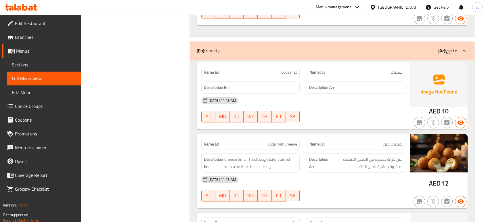
scroll to position [2973, 0]
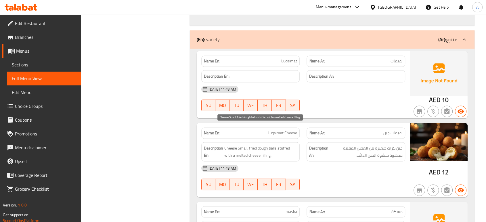
click at [281, 145] on span "Cheese Small, fried dough balls stuffed with a melted cheese filling." at bounding box center [260, 152] width 73 height 14
copy span "Cheese Small, fried dough balls stuffed with a melted cheese filling."
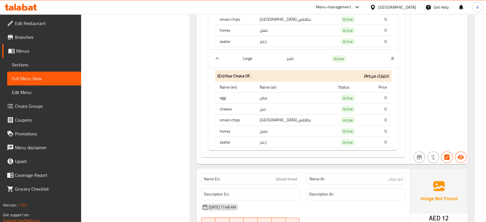
scroll to position [3464, 0]
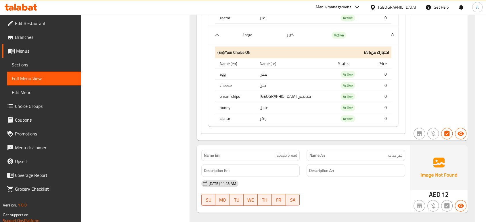
click at [293, 146] on div "Name En: Jabaab bread" at bounding box center [251, 155] width 106 height 18
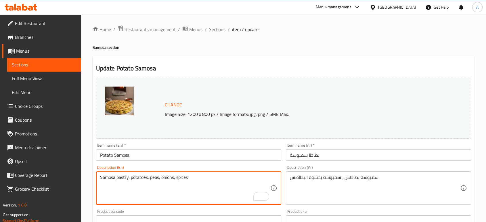
click at [299, 172] on div "سمبوسة بطاطس ، سمبوسة بحشوة البطاطس. Description (Ar)" at bounding box center [378, 187] width 185 height 33
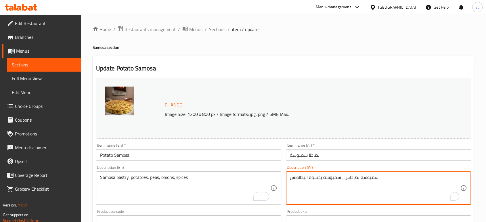
click at [299, 172] on div "سمبوسة بطاطس ، سمبوسة بحشوة البطاطس. Description (Ar)" at bounding box center [378, 187] width 185 height 33
click at [300, 175] on textarea "سمبوسة بطاطس ، سمبوسة بحشوة البطاطس." at bounding box center [375, 188] width 170 height 27
paste textarea "جينة السمبوسة، بطاطس، بازلاء، بصل، بهارات"
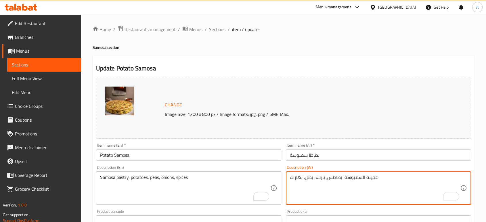
type textarea "عجينة السمبوسة، بطاطس، بازلاء، بصل، بهارات"
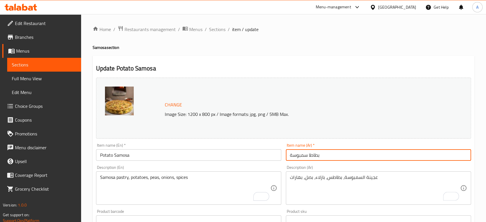
click at [331, 152] on input "بطاطا سمبوسة" at bounding box center [378, 155] width 185 height 12
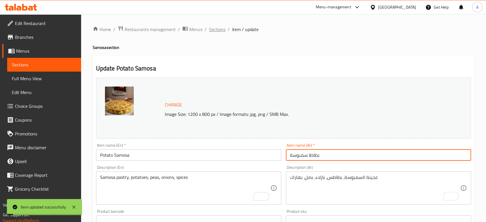
click at [219, 30] on span "Sections" at bounding box center [217, 29] width 16 height 7
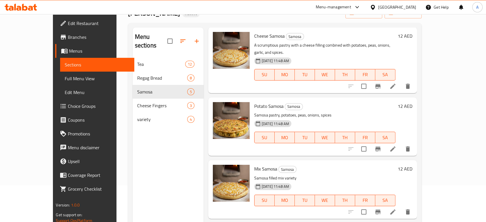
scroll to position [81, 0]
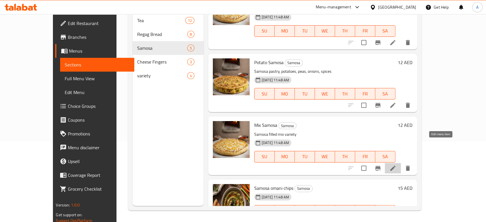
click at [396, 165] on icon at bounding box center [393, 168] width 7 height 7
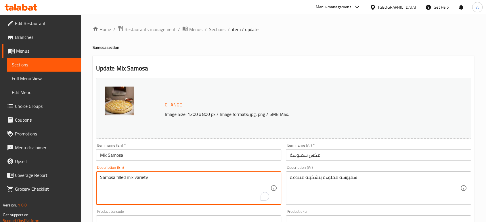
click at [180, 178] on textarea "Samosa filled mix variety" at bounding box center [185, 188] width 170 height 27
paste textarea "dough, ground beef, onions, potatoes, peas, salt, pepper, oil"
click at [156, 178] on textarea "Samosa dough, ground beef, onions, potatoes, peas, salt, pepper, oil" at bounding box center [185, 188] width 170 height 27
paste textarea "Cheese"
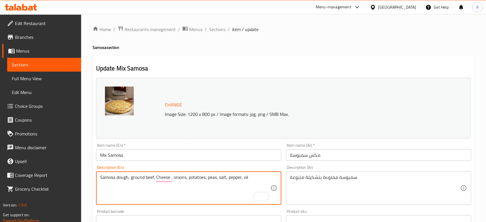
click at [235, 177] on textarea "Samosa dough, ground beef, Cheese , onions, potatoes, peas, salt, pepper, oil" at bounding box center [185, 188] width 170 height 27
type textarea "Samosa dough, ground beef, Cheese , onions, potatoes, peas, salt, pepper, oil"
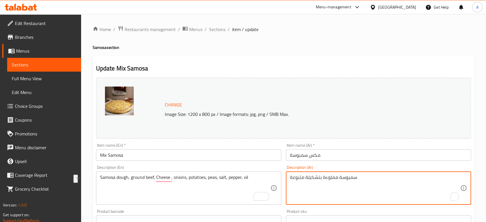
click at [333, 180] on textarea "سمبوسة مملوءة بتشكيلة متنوعة" at bounding box center [375, 188] width 170 height 27
paste textarea "جينة السمبوسة، لحم مفروم، جبن، بصل، بطاطس، بازلاء، ملح، فلفل، زيت"
type textarea "عجينة السمبوسة، لحم مفروم، جبن، بصل، بطاطس، بازلاء، ملح، فلفل، زيت"
click at [352, 162] on div "Item name (Ar)   * مكس سمبوسة Item name (Ar) *" at bounding box center [379, 152] width 190 height 22
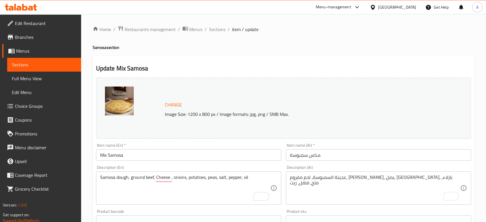
click at [343, 154] on input "مكس سمبوسة" at bounding box center [378, 155] width 185 height 12
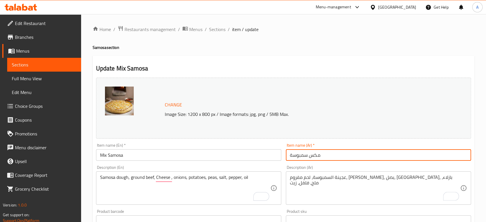
click at [106, 48] on h4 "Samosa section" at bounding box center [284, 48] width 382 height 6
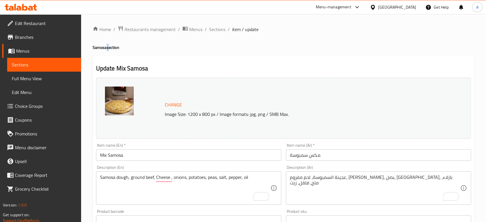
click at [106, 48] on h4 "Samosa section" at bounding box center [284, 48] width 382 height 6
copy h4 "Samosa section"
click at [219, 29] on span "Sections" at bounding box center [217, 29] width 16 height 7
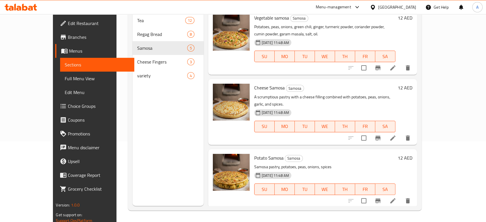
scroll to position [2, 0]
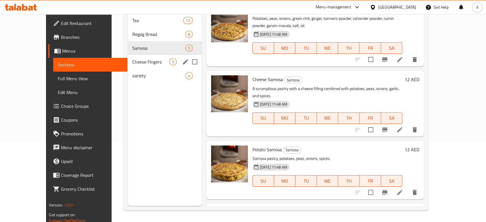
click at [128, 58] on div "Cheese Fingers 3" at bounding box center [165, 62] width 74 height 14
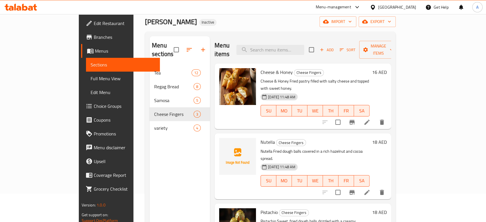
scroll to position [16, 0]
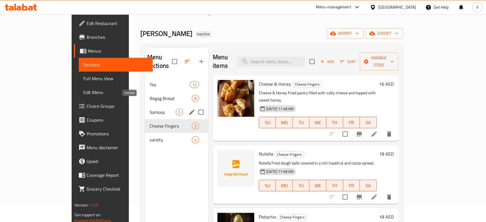
click at [150, 109] on span "Samosa" at bounding box center [163, 112] width 26 height 7
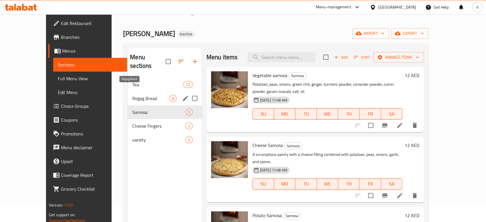
click at [132, 95] on span "Regag Bread" at bounding box center [150, 98] width 37 height 7
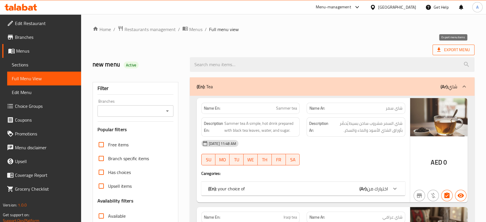
click at [449, 49] on span "Export Menu" at bounding box center [453, 49] width 33 height 7
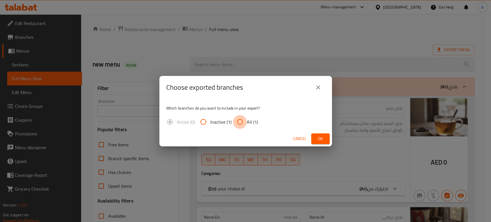
click at [235, 117] on input "All (1)" at bounding box center [240, 122] width 14 height 14
radio input "true"
click at [329, 139] on button "Ok" at bounding box center [320, 138] width 18 height 11
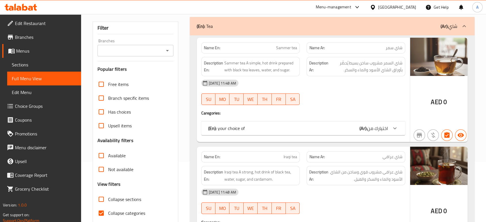
scroll to position [96, 0]
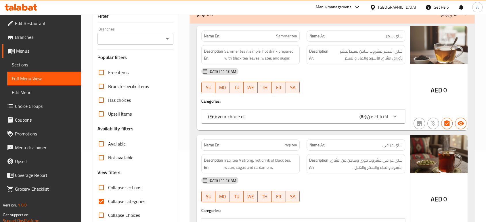
scroll to position [160, 0]
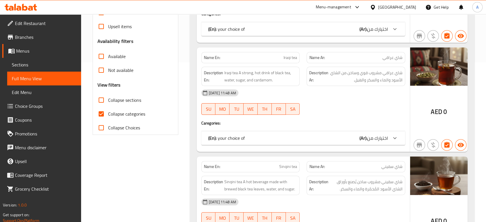
click at [137, 117] on span "Collapse categories" at bounding box center [126, 113] width 37 height 7
click at [102, 115] on input "Collapse categories" at bounding box center [101, 114] width 14 height 14
checkbox input "false"
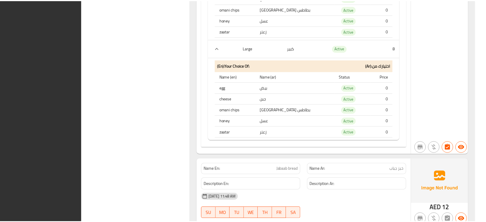
scroll to position [3456, 0]
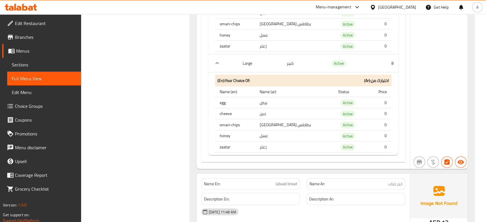
click at [391, 7] on div "United Arab Emirates" at bounding box center [397, 7] width 38 height 6
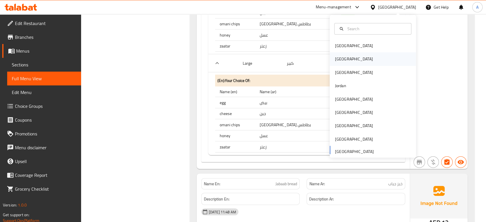
click at [347, 61] on div "[GEOGRAPHIC_DATA]" at bounding box center [373, 59] width 86 height 13
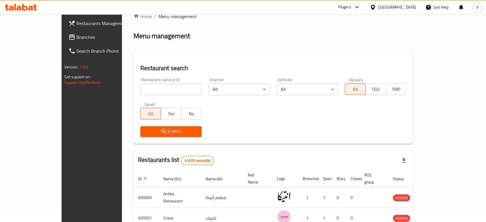
scroll to position [204, 0]
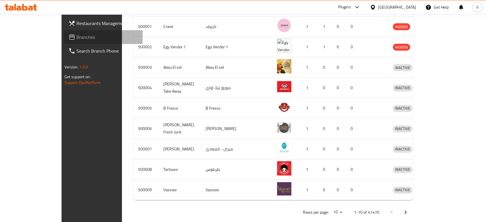
click at [77, 36] on span "Branches" at bounding box center [108, 37] width 62 height 7
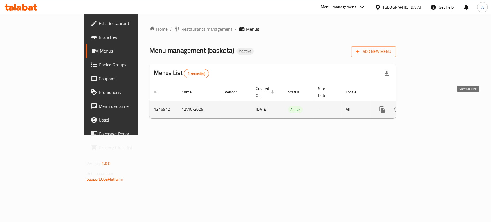
click at [426, 107] on icon "enhanced table" at bounding box center [423, 109] width 5 height 5
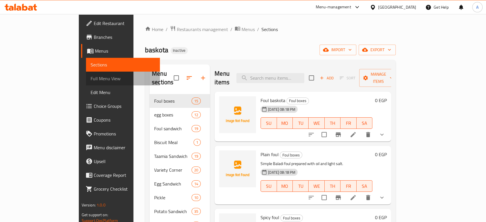
click at [91, 75] on span "Full Menu View" at bounding box center [123, 78] width 65 height 7
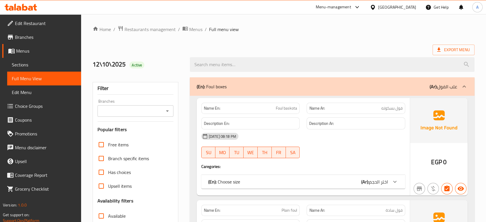
scroll to position [66, 0]
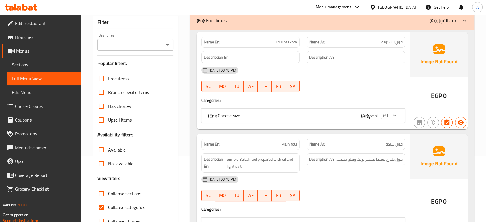
click at [124, 205] on span "Collapse categories" at bounding box center [126, 207] width 37 height 7
click at [108, 205] on input "Collapse categories" at bounding box center [101, 208] width 14 height 14
checkbox input "false"
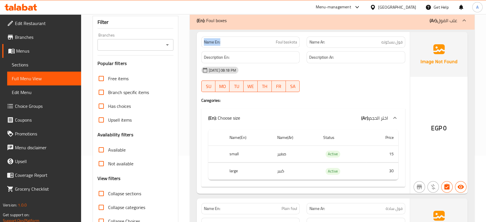
drag, startPoint x: 221, startPoint y: 43, endPoint x: 203, endPoint y: 41, distance: 18.5
click at [203, 41] on div "Name En: Foul baskota" at bounding box center [250, 42] width 99 height 11
copy strong "Name En:"
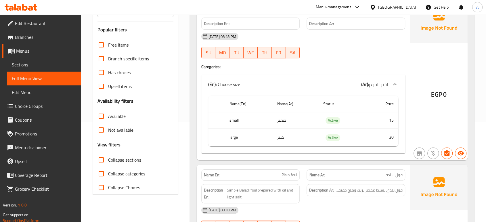
scroll to position [100, 0]
click at [330, 138] on span "Active" at bounding box center [333, 137] width 15 height 7
copy span "Active"
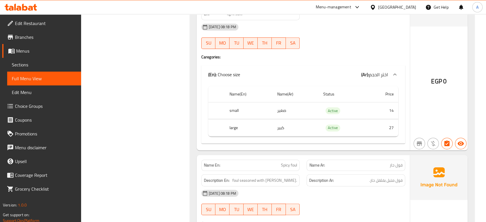
scroll to position [0, 0]
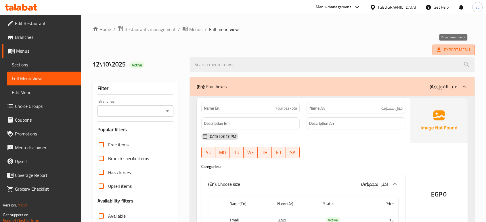
click at [454, 50] on span "Export Menu" at bounding box center [453, 49] width 33 height 7
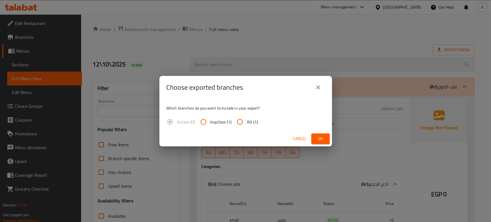
click at [249, 121] on span "All (1)" at bounding box center [252, 122] width 11 height 7
click at [247, 121] on input "All (1)" at bounding box center [240, 122] width 14 height 14
radio input "true"
click at [318, 139] on span "Ok" at bounding box center [320, 138] width 9 height 7
